Goal: Transaction & Acquisition: Book appointment/travel/reservation

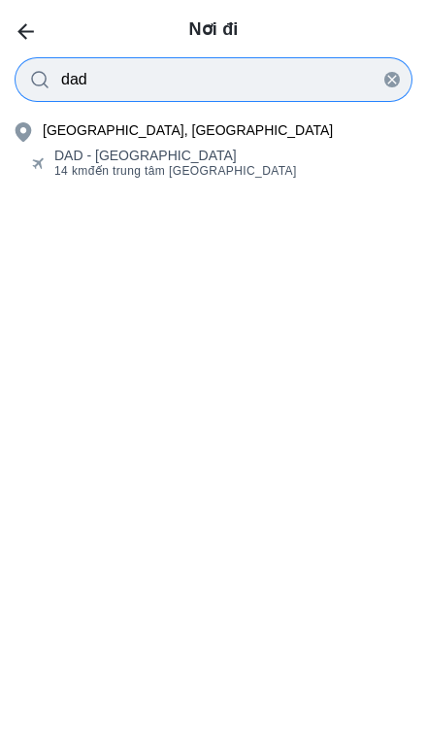
type input "dad"
click at [67, 140] on div "[GEOGRAPHIC_DATA], [GEOGRAPHIC_DATA]" at bounding box center [188, 129] width 290 height 19
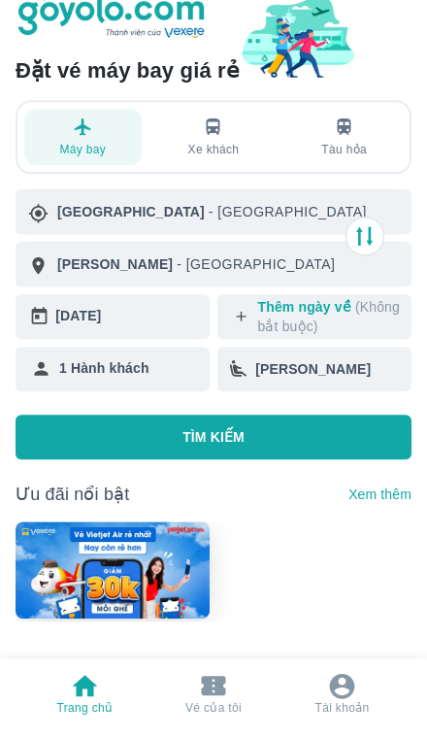
scroll to position [16, 0]
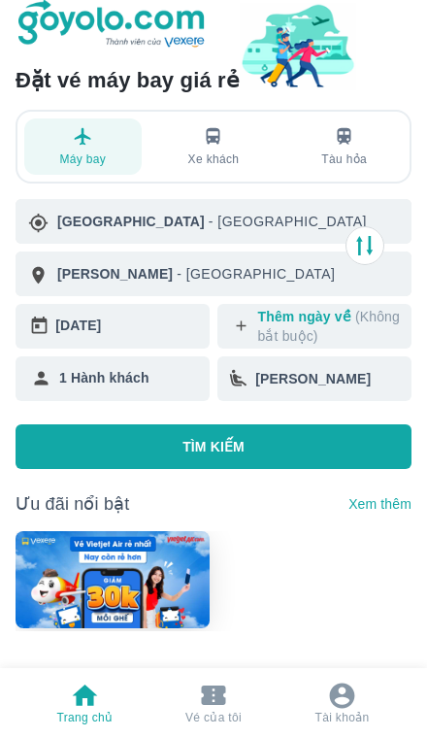
click at [248, 453] on button "TÌM KIẾM" at bounding box center [214, 446] width 396 height 45
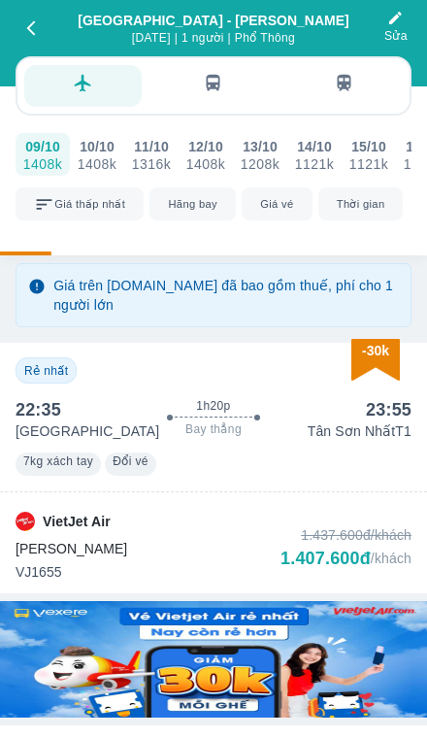
click at [231, 536] on div "VietJet Air Tiết Kiệm VJ1655 1.437.600đ /khách 1.407.600đ /khách" at bounding box center [214, 547] width 396 height 70
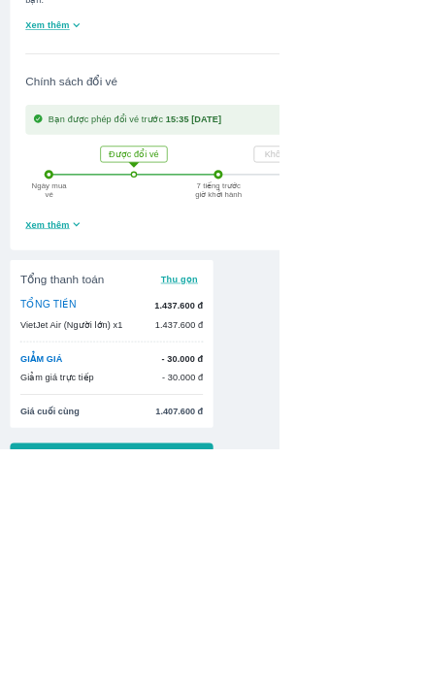
click at [214, 720] on button "Tiếp tục" at bounding box center [171, 699] width 311 height 43
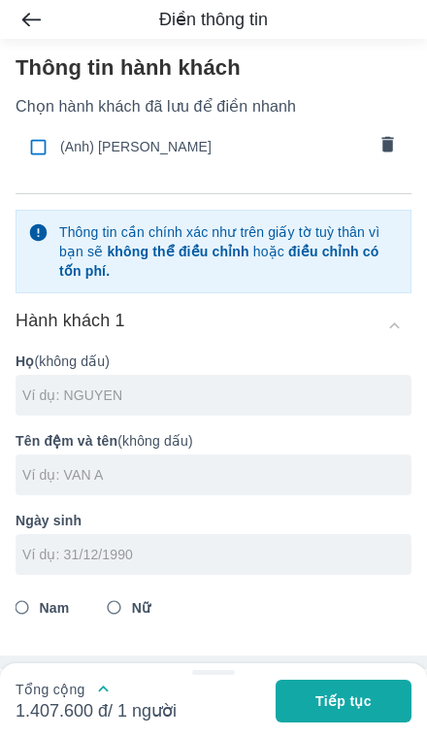
click at [137, 399] on input "text" at bounding box center [216, 394] width 389 height 19
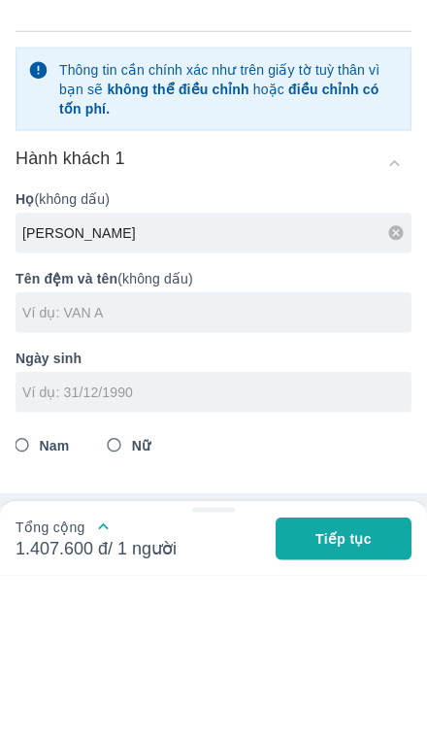
type input "[PERSON_NAME]"
click at [55, 465] on input "text" at bounding box center [216, 474] width 389 height 19
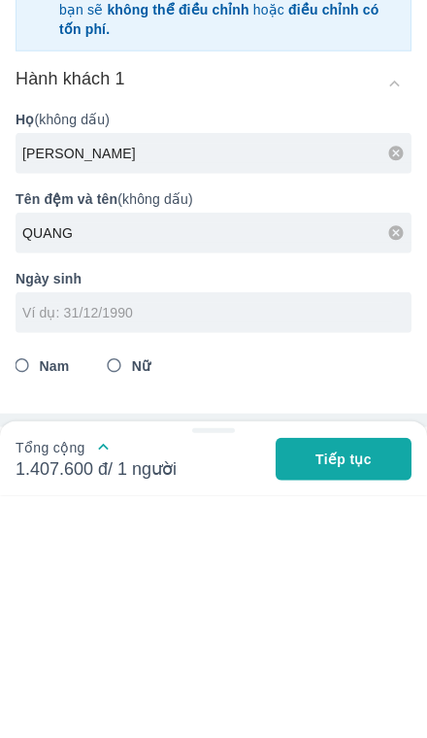
click at [44, 545] on input "tel" at bounding box center [207, 554] width 370 height 19
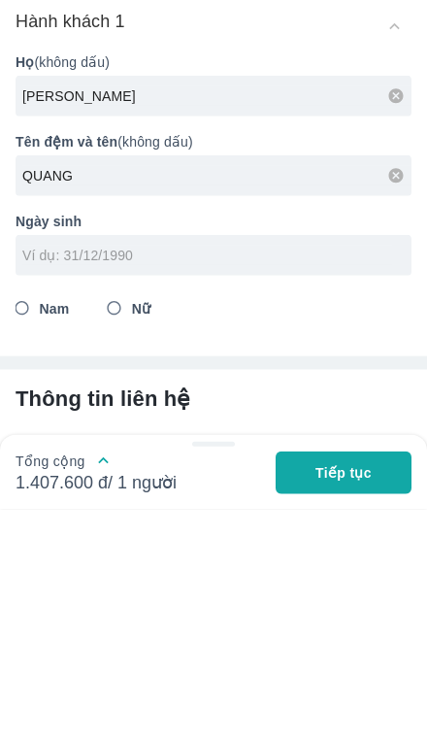
click at [97, 394] on input "QUANG" at bounding box center [216, 403] width 389 height 19
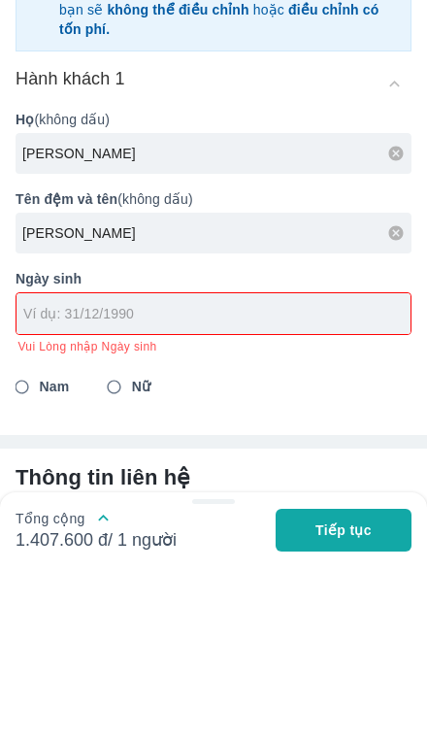
type input "[PERSON_NAME]"
click at [47, 475] on input "tel" at bounding box center [207, 484] width 368 height 19
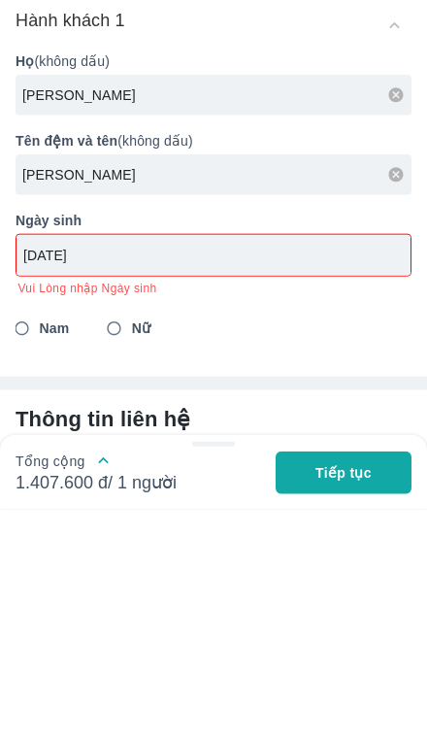
type input "[DATE]"
click at [37, 540] on input "Nam" at bounding box center [22, 557] width 35 height 35
radio input "true"
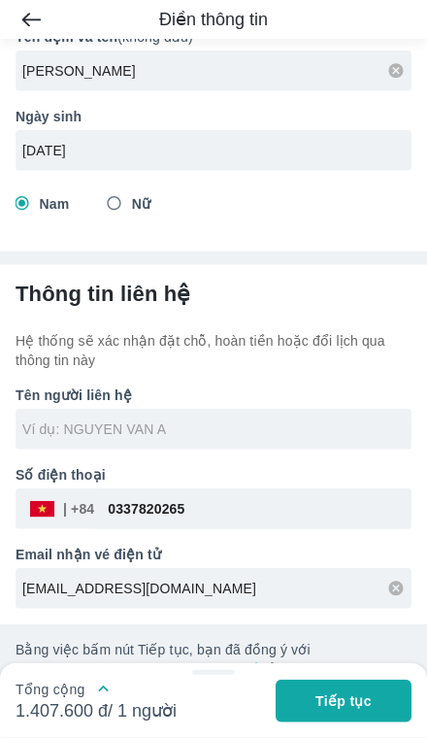
type input "[PERSON_NAME]"
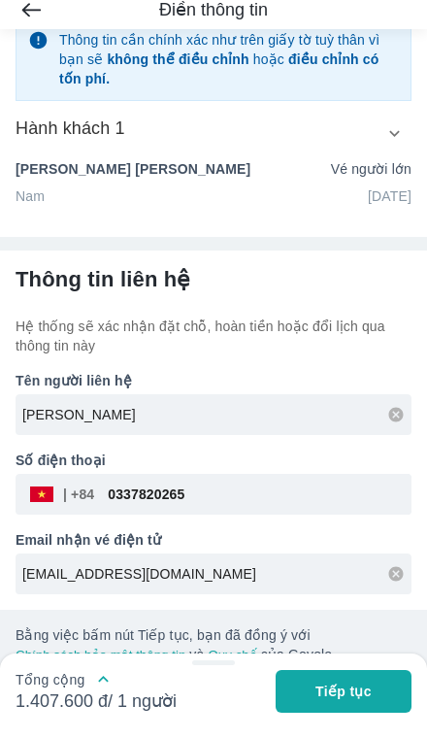
click at [51, 429] on input "[PERSON_NAME]" at bounding box center [216, 424] width 389 height 19
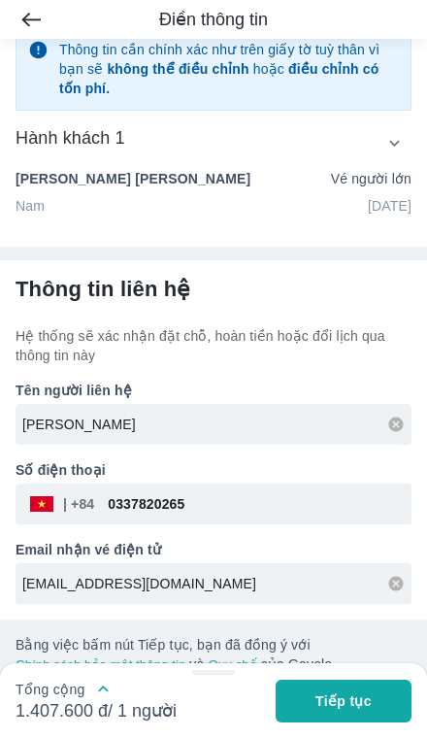
click at [384, 418] on input "[PERSON_NAME]" at bounding box center [216, 424] width 389 height 19
click at [389, 433] on icon at bounding box center [395, 424] width 17 height 17
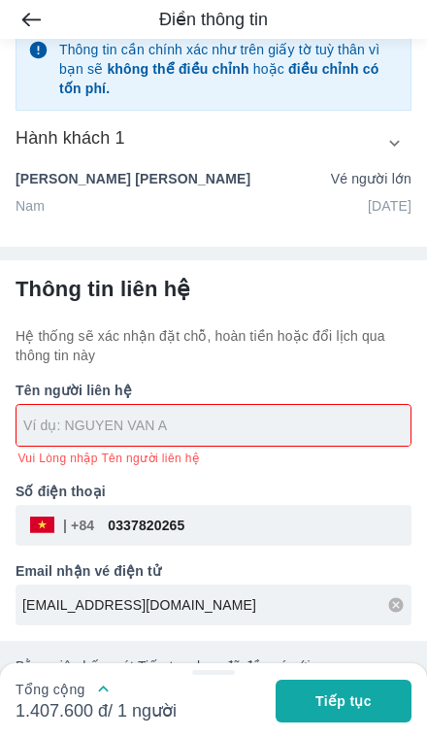
type input "N"
type input "U"
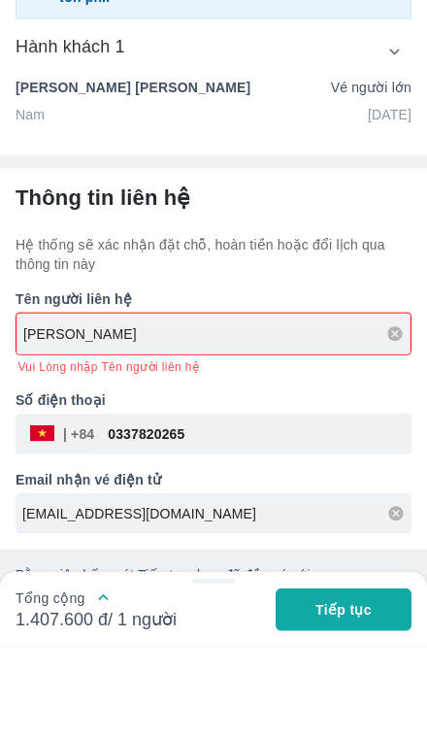
type input "[PERSON_NAME]"
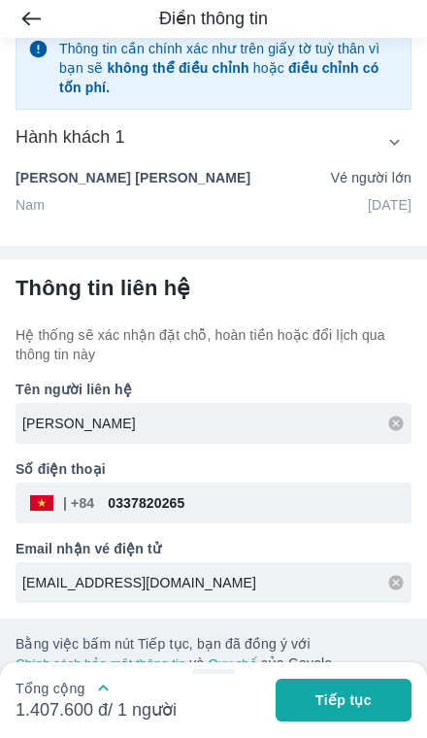
click at [350, 707] on span "Tiếp tục" at bounding box center [344, 700] width 56 height 19
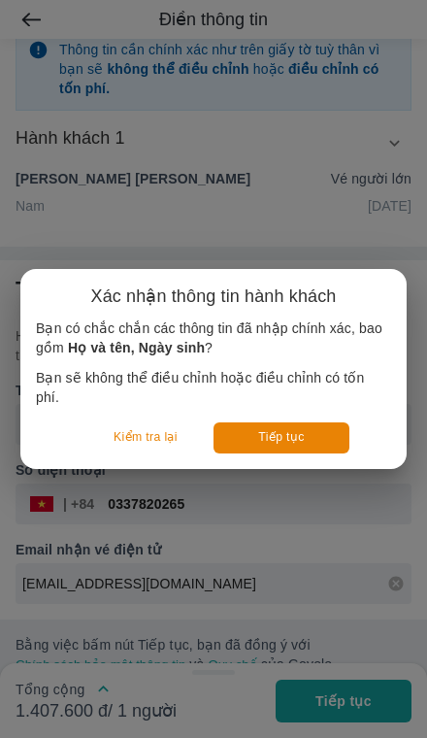
click at [315, 446] on button "Tiếp tục" at bounding box center [282, 437] width 136 height 30
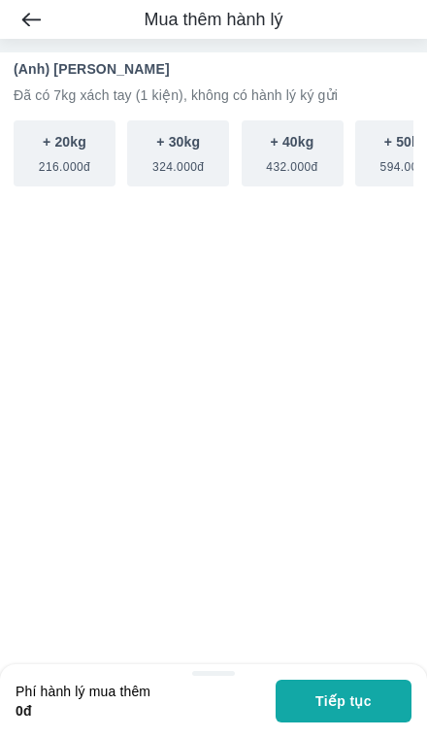
click at [340, 706] on span "Tiếp tục" at bounding box center [344, 700] width 56 height 19
